Goal: Find specific page/section: Find specific page/section

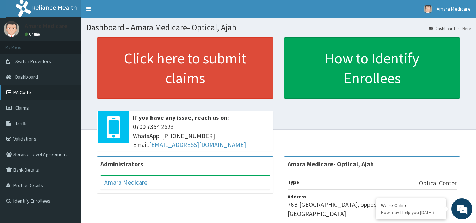
click at [19, 91] on link "PA Code" at bounding box center [40, 91] width 81 height 15
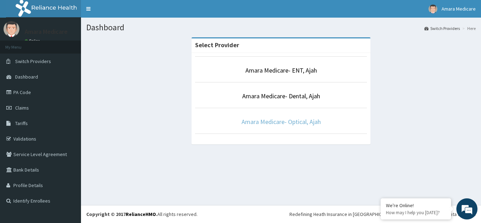
click at [262, 118] on link "Amara Medicare- Optical, Ajah" at bounding box center [281, 122] width 79 height 8
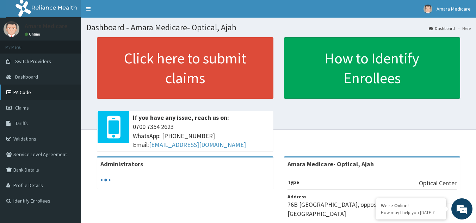
click at [21, 95] on link "PA Code" at bounding box center [40, 91] width 81 height 15
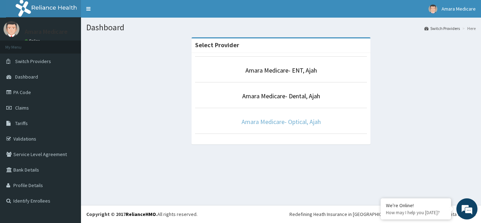
click at [277, 122] on link "Amara Medicare- Optical, Ajah" at bounding box center [281, 122] width 79 height 8
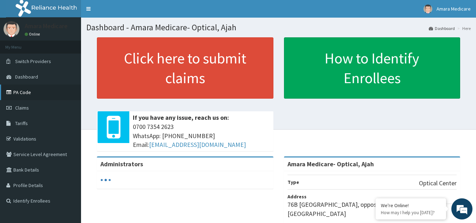
click at [31, 97] on link "PA Code" at bounding box center [40, 91] width 81 height 15
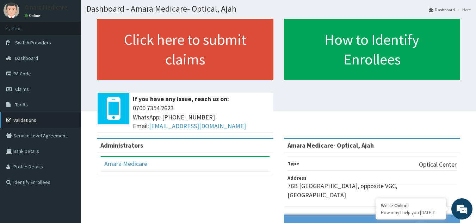
scroll to position [6, 0]
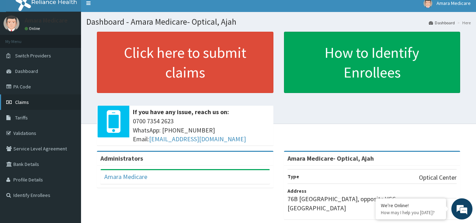
click at [22, 101] on span "Claims" at bounding box center [22, 102] width 14 height 6
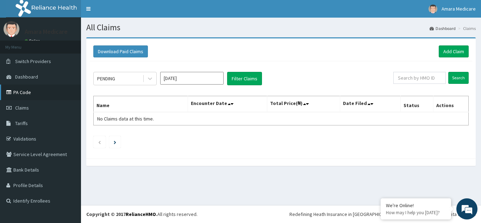
click at [18, 98] on link "PA Code" at bounding box center [40, 91] width 81 height 15
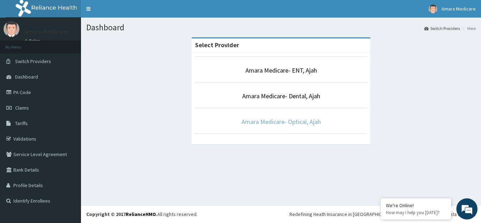
click at [265, 119] on link "Amara Medicare- Optical, Ajah" at bounding box center [281, 122] width 79 height 8
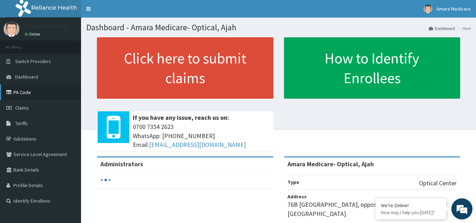
click at [32, 91] on link "PA Code" at bounding box center [40, 91] width 81 height 15
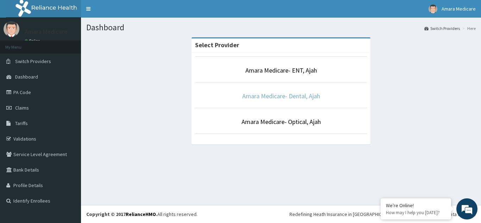
click at [278, 97] on link "Amara Medicare- Dental, Ajah" at bounding box center [281, 96] width 78 height 8
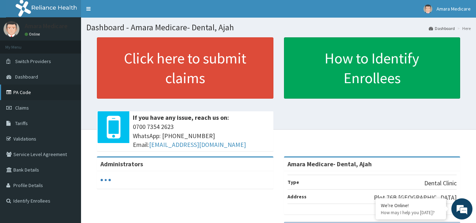
click at [12, 99] on link "PA Code" at bounding box center [40, 91] width 81 height 15
click at [22, 66] on link "Switch Providers" at bounding box center [40, 61] width 81 height 15
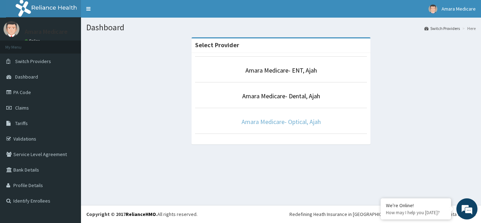
click at [276, 120] on link "Amara Medicare- Optical, Ajah" at bounding box center [281, 122] width 79 height 8
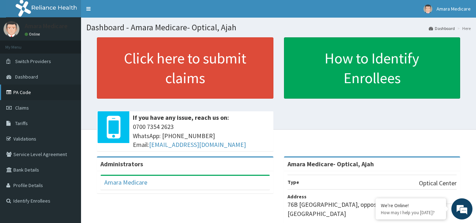
click at [26, 94] on link "PA Code" at bounding box center [40, 91] width 81 height 15
